Goal: Information Seeking & Learning: Learn about a topic

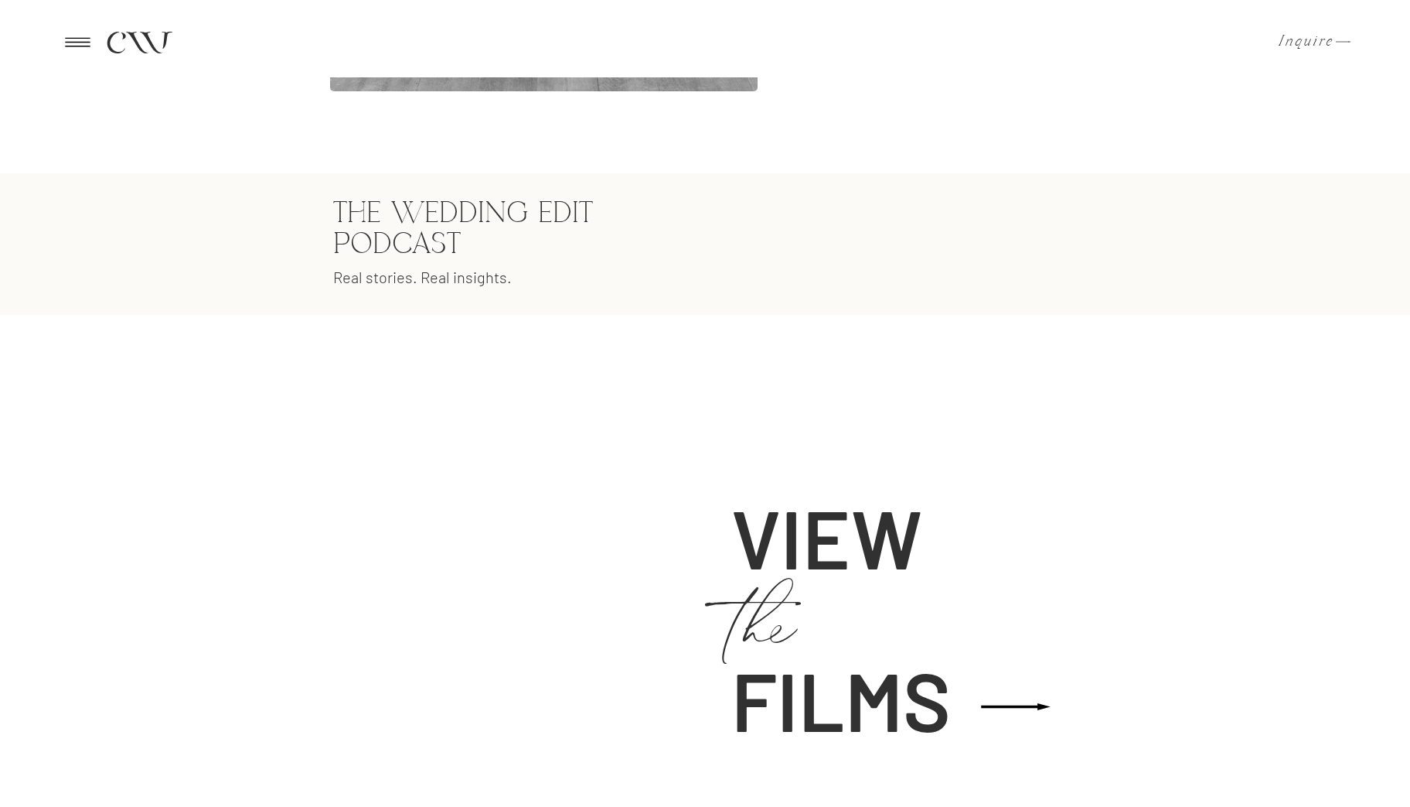
scroll to position [2761, 0]
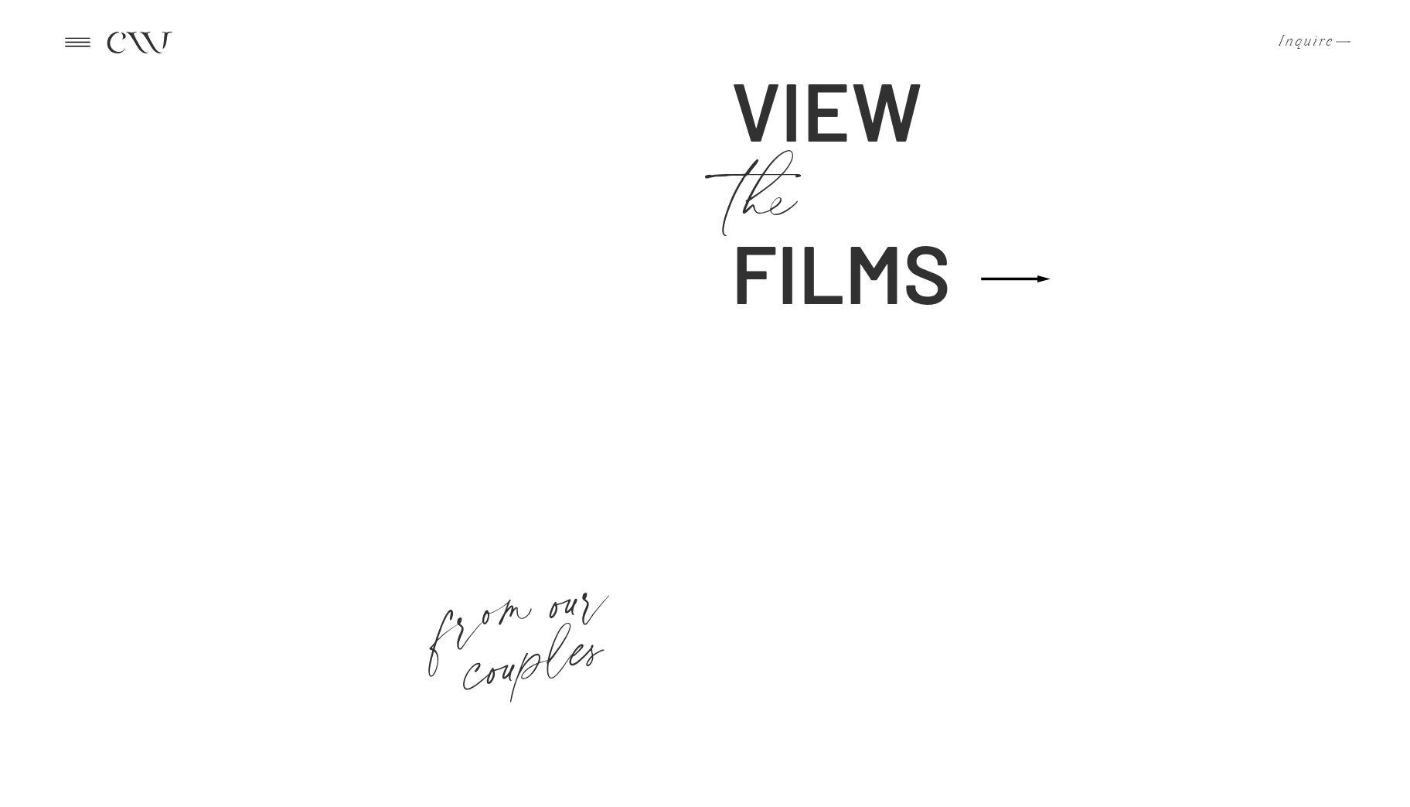
click at [67, 45] on icon at bounding box center [78, 42] width 38 height 36
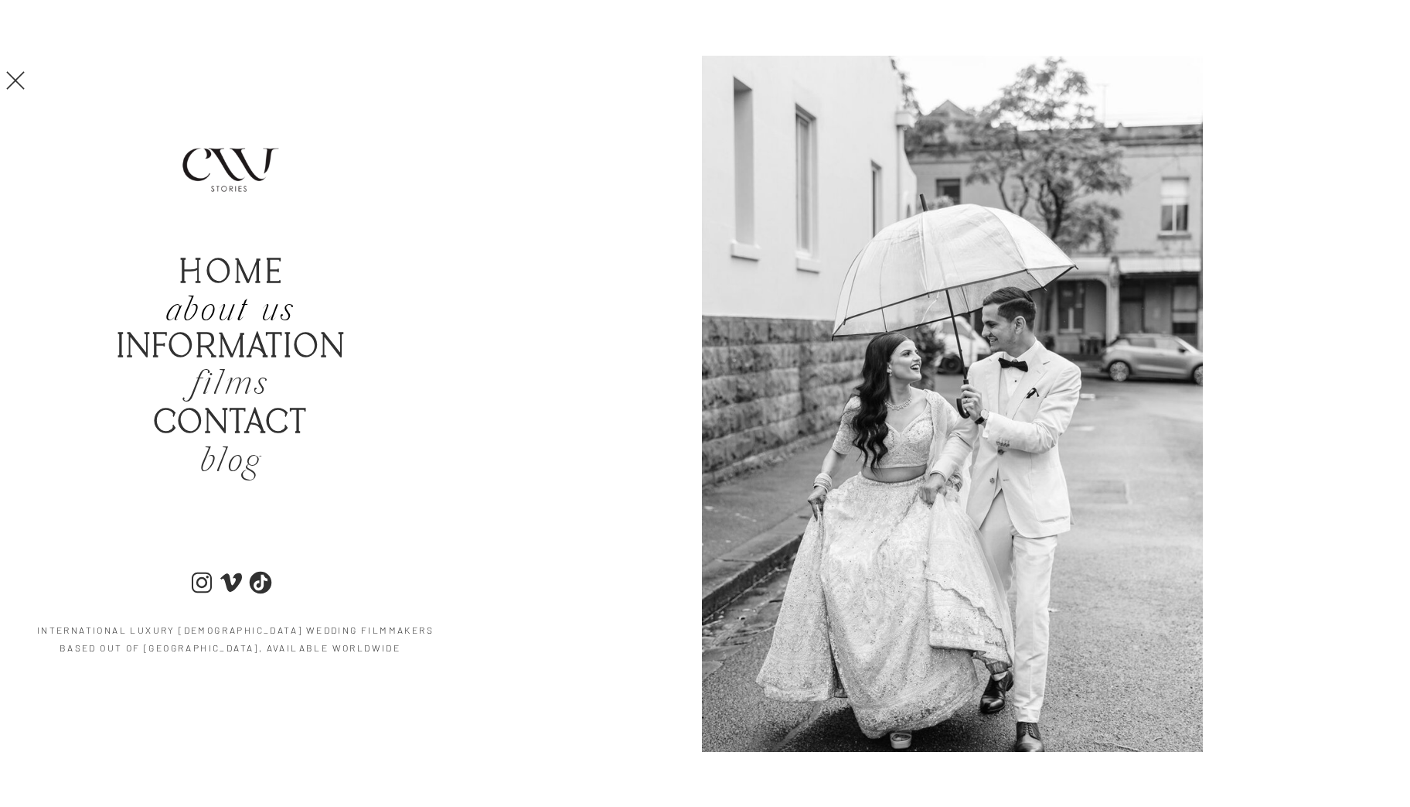
click at [227, 305] on icon "about us" at bounding box center [230, 311] width 130 height 46
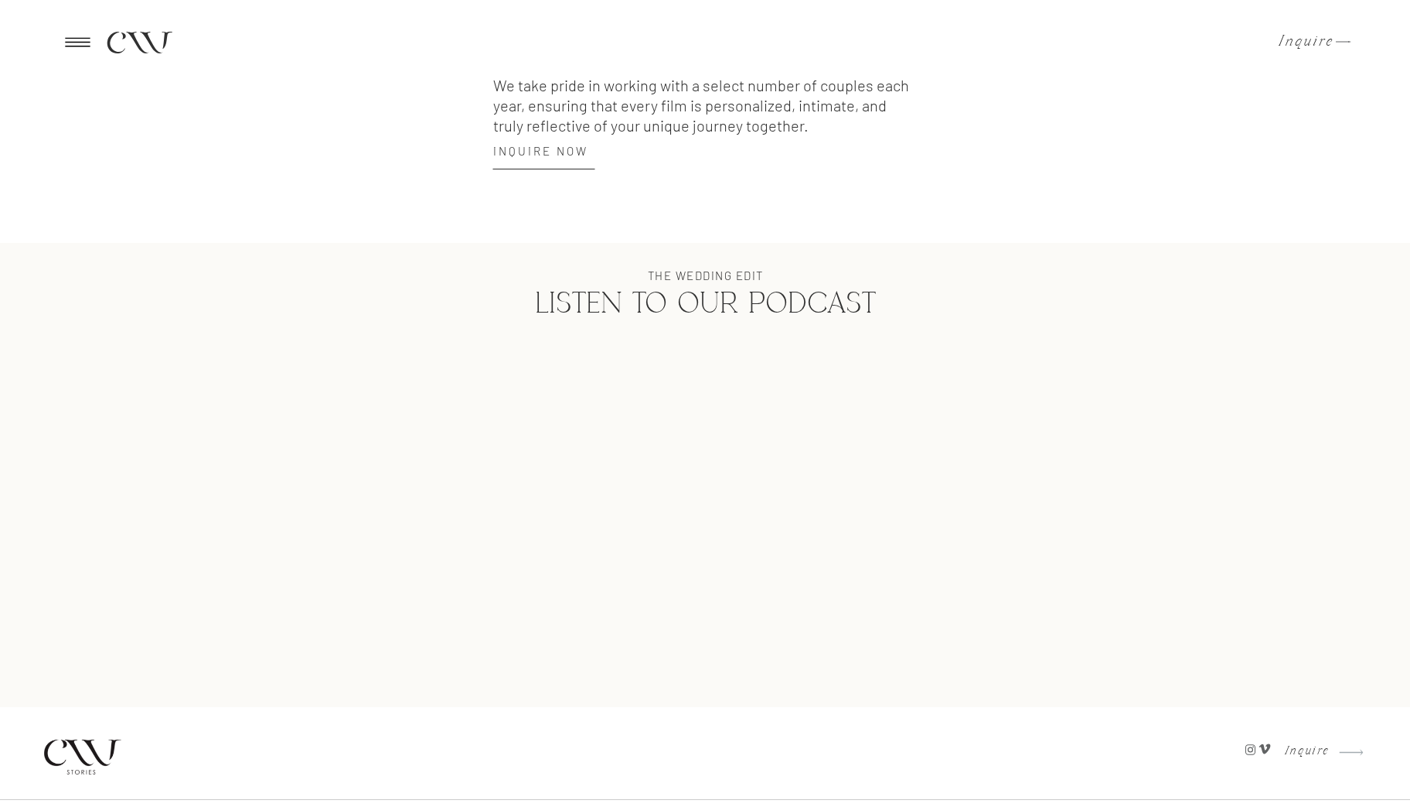
scroll to position [1820, 0]
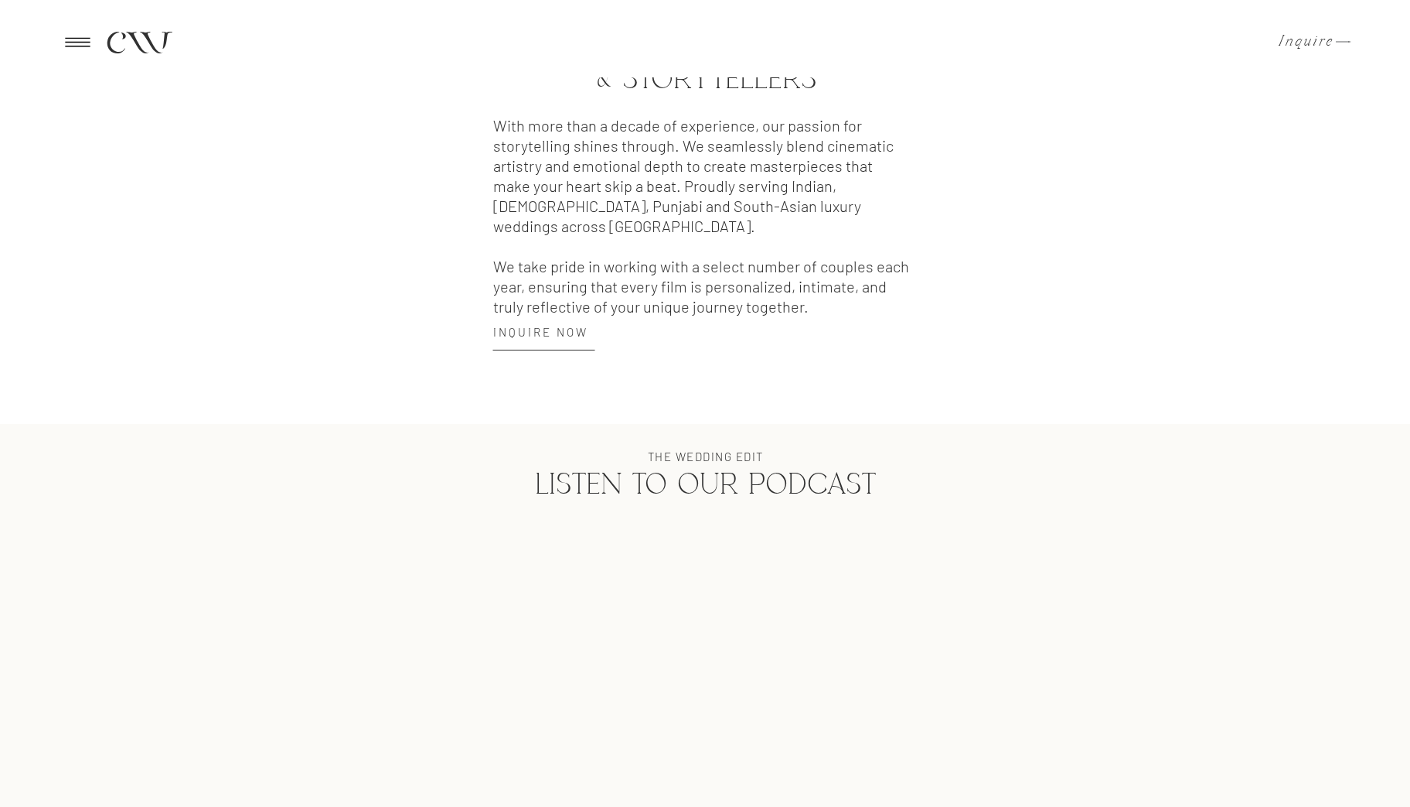
click at [346, 60] on div at bounding box center [705, 38] width 1410 height 77
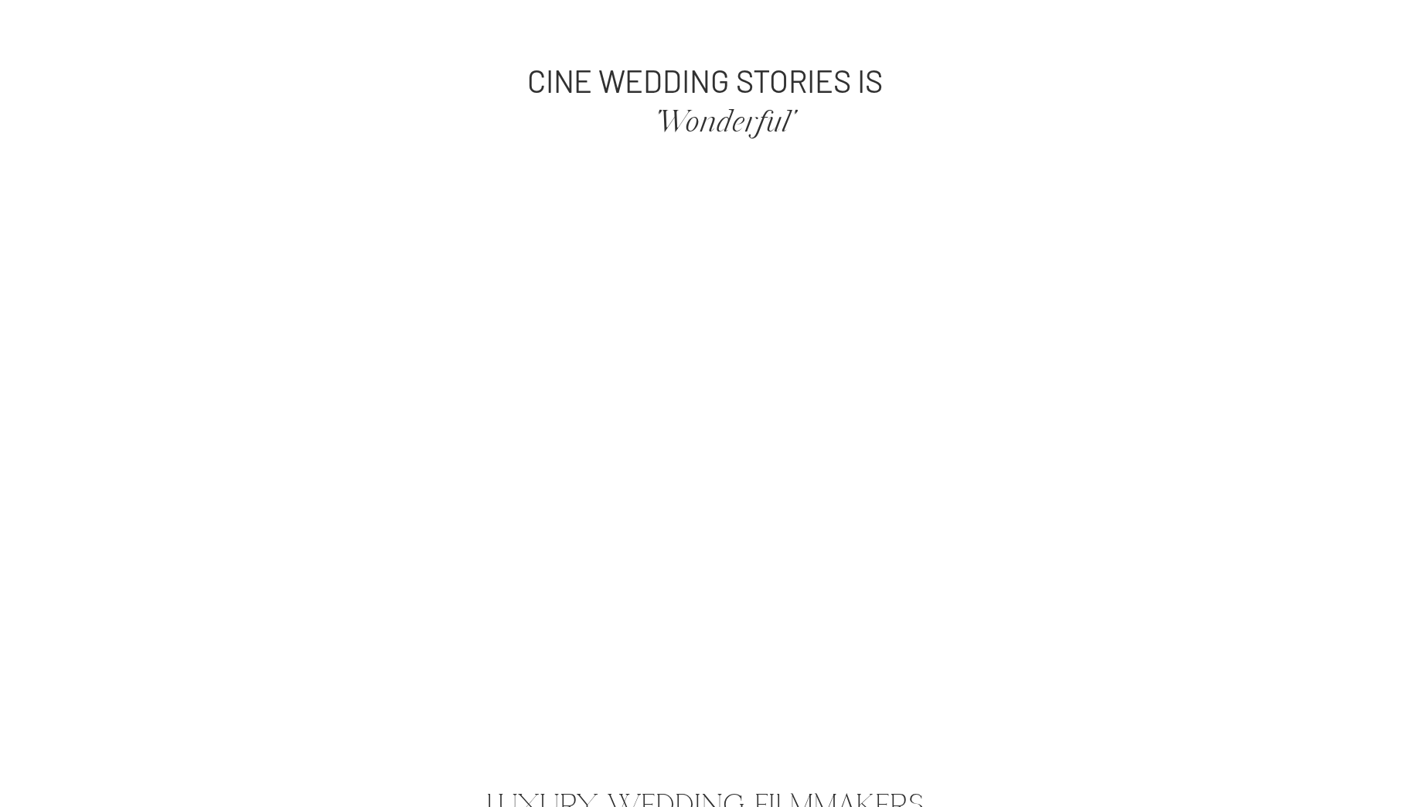
scroll to position [487, 0]
